Goal: Task Accomplishment & Management: Manage account settings

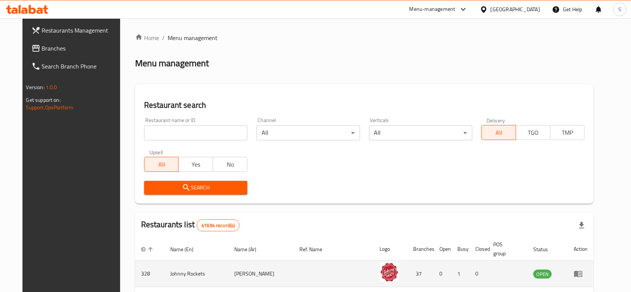
click at [582, 271] on icon "enhanced table" at bounding box center [578, 274] width 8 height 6
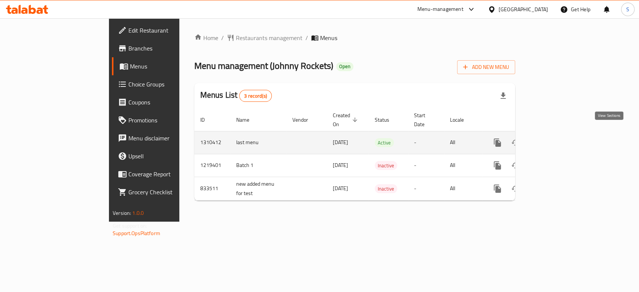
click at [554, 139] on icon "enhanced table" at bounding box center [551, 142] width 7 height 7
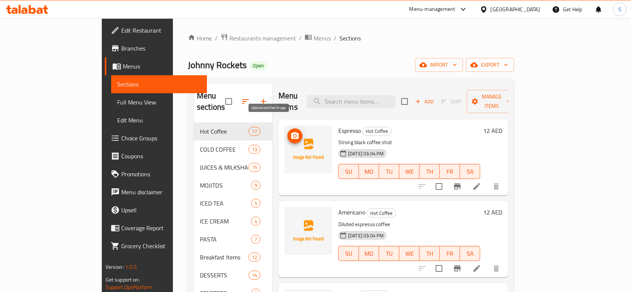
click at [287, 131] on span "upload picture" at bounding box center [294, 135] width 15 height 9
click at [291, 132] on icon "upload picture" at bounding box center [294, 135] width 7 height 7
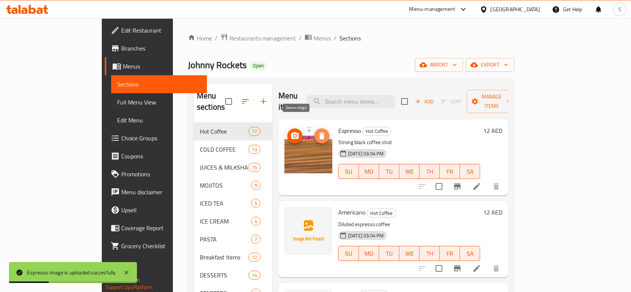
click at [319, 132] on icon "delete image" at bounding box center [321, 135] width 5 height 7
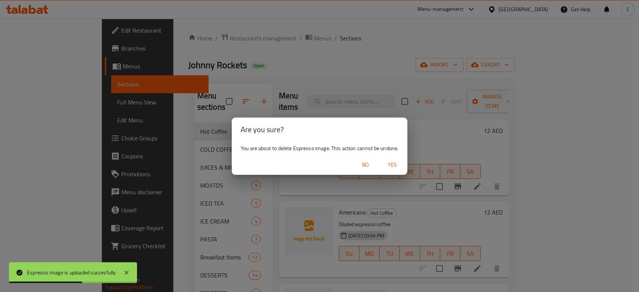
click at [395, 163] on span "Yes" at bounding box center [392, 164] width 18 height 9
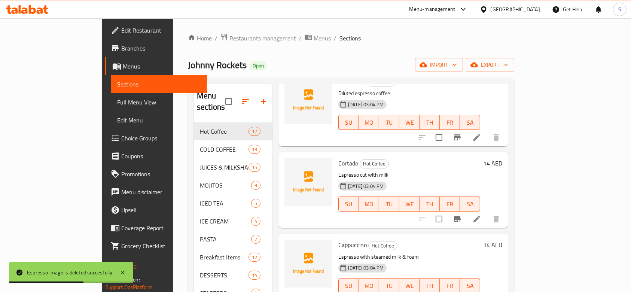
scroll to position [249, 0]
